Goal: Task Accomplishment & Management: Manage account settings

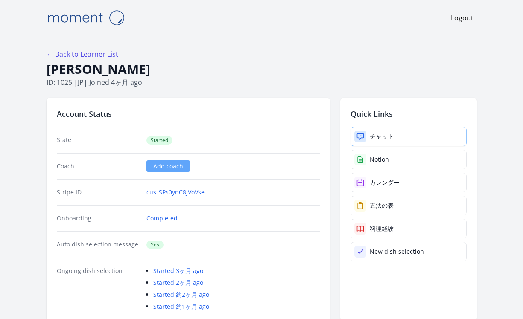
click at [375, 136] on div "チャット" at bounding box center [381, 136] width 24 height 9
click at [370, 134] on div "チャット" at bounding box center [381, 136] width 24 height 9
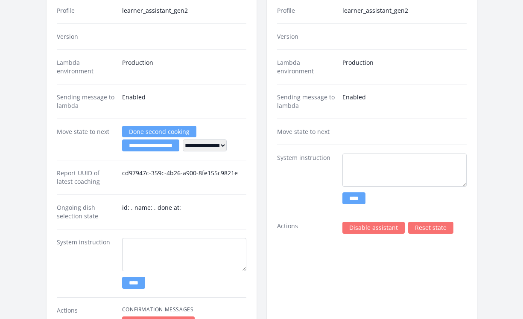
scroll to position [1382, 0]
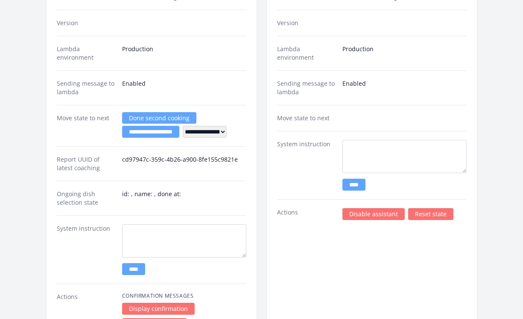
click at [378, 215] on link "Disable assistant" at bounding box center [373, 214] width 62 height 12
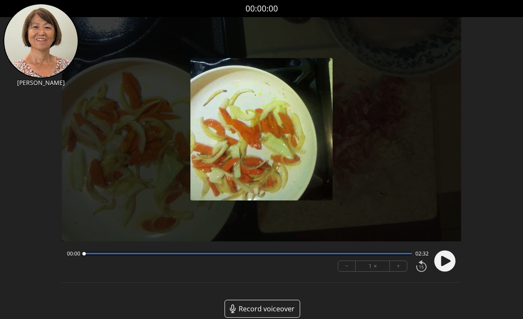
click at [440, 260] on circle at bounding box center [444, 260] width 21 height 21
click at [401, 255] on div at bounding box center [248, 254] width 328 height 4
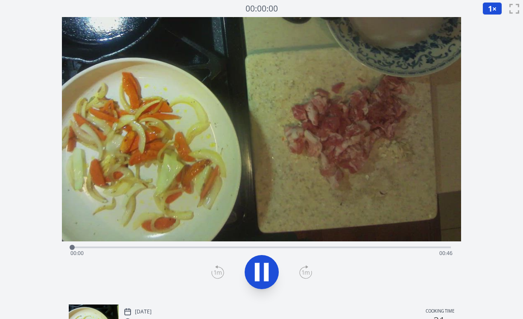
click at [420, 249] on div "Time elapsed: 00:00 Time remaining: 00:46" at bounding box center [261, 254] width 382 height 14
click at [264, 276] on icon at bounding box center [266, 272] width 5 height 18
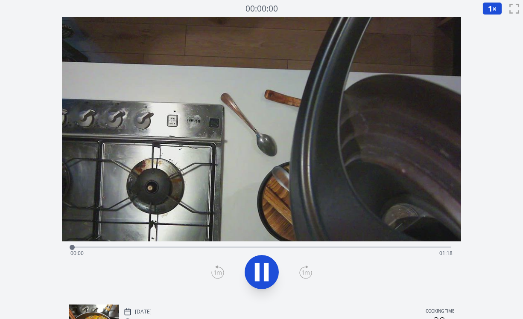
click at [420, 247] on div "Time elapsed: 00:00 Time remaining: 01:18" at bounding box center [261, 254] width 382 height 14
